Goal: Navigation & Orientation: Understand site structure

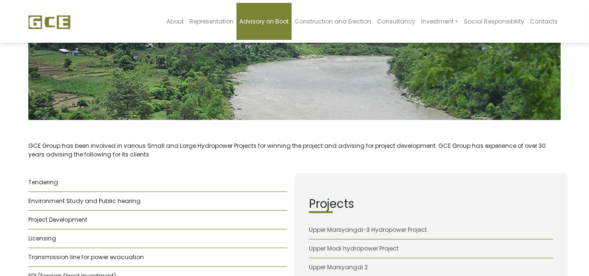
scroll to position [43, 0]
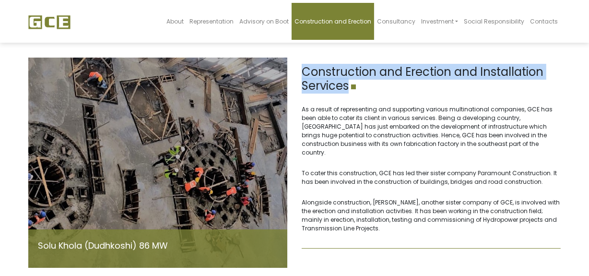
drag, startPoint x: 299, startPoint y: 73, endPoint x: 353, endPoint y: 86, distance: 55.2
click at [353, 86] on div "Construction and Erection and Installation Services As a result of representing…" at bounding box center [430, 163] width 273 height 210
copy h1 "Construction and Erection and Installation Services"
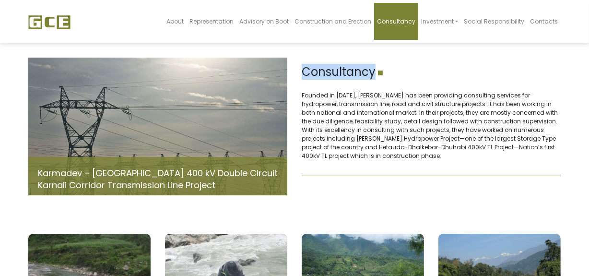
copy h1 "Consultancy"
drag, startPoint x: 302, startPoint y: 78, endPoint x: 374, endPoint y: 70, distance: 72.3
click at [374, 70] on h1 "Consultancy" at bounding box center [431, 72] width 259 height 14
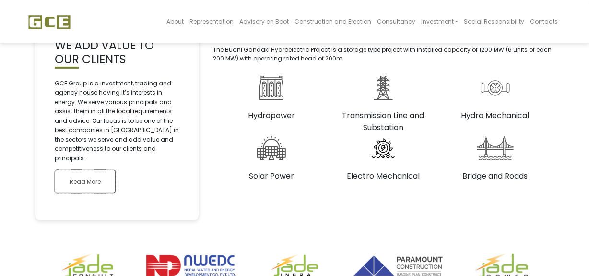
scroll to position [261, 0]
